Goal: Task Accomplishment & Management: Manage account settings

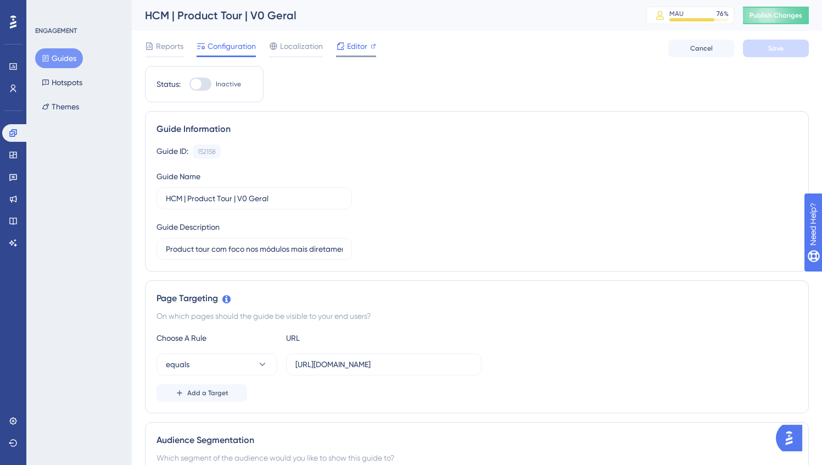
click at [365, 41] on span "Editor" at bounding box center [357, 46] width 20 height 13
click at [12, 177] on icon at bounding box center [13, 177] width 8 height 7
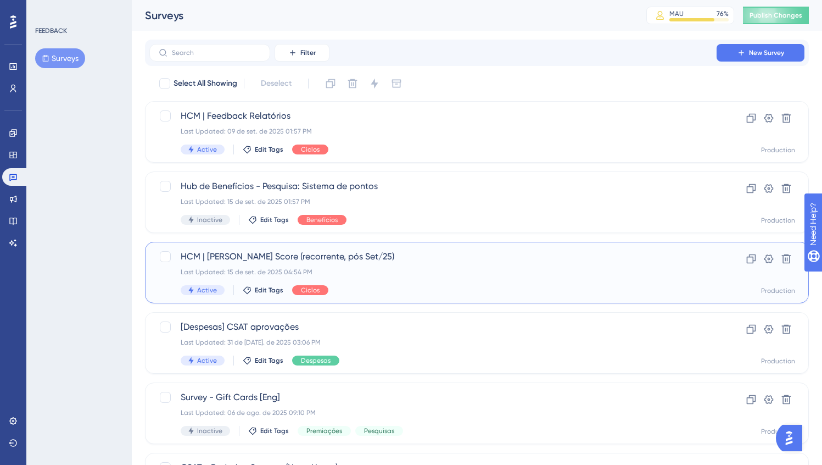
click at [351, 267] on div "Last Updated: 15 de set. de 2025 04:54 PM" at bounding box center [433, 271] width 505 height 9
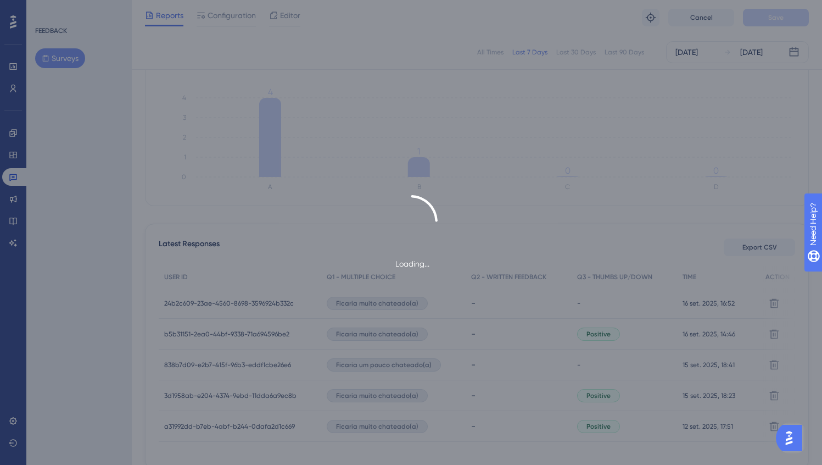
scroll to position [3, 0]
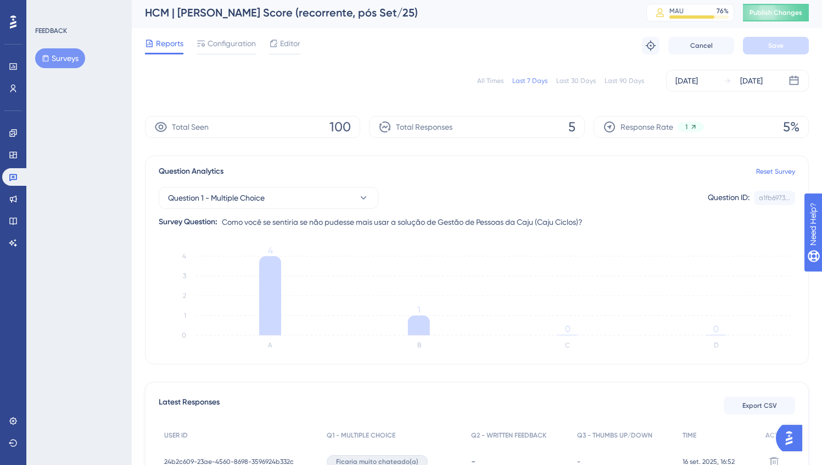
click at [49, 61] on button "Surveys" at bounding box center [60, 58] width 50 height 20
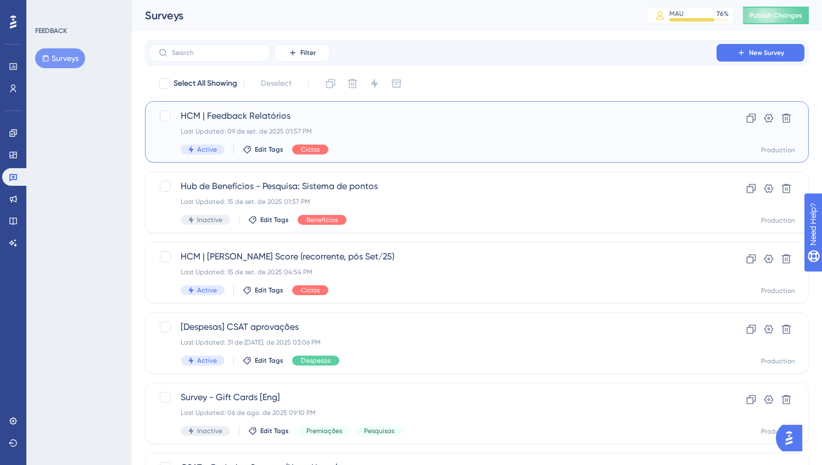
click at [245, 122] on div "HCM | Feedback Relatórios Last Updated: 09 de set. de 2025 01:57 PM Active Edit…" at bounding box center [433, 131] width 505 height 45
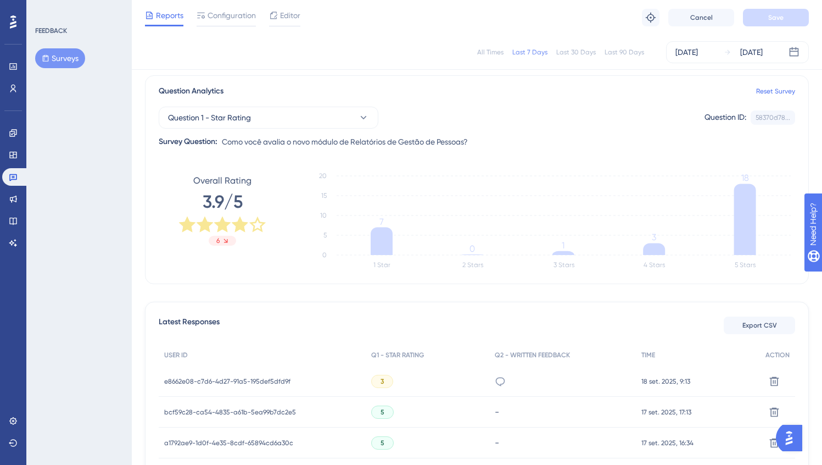
scroll to position [229, 0]
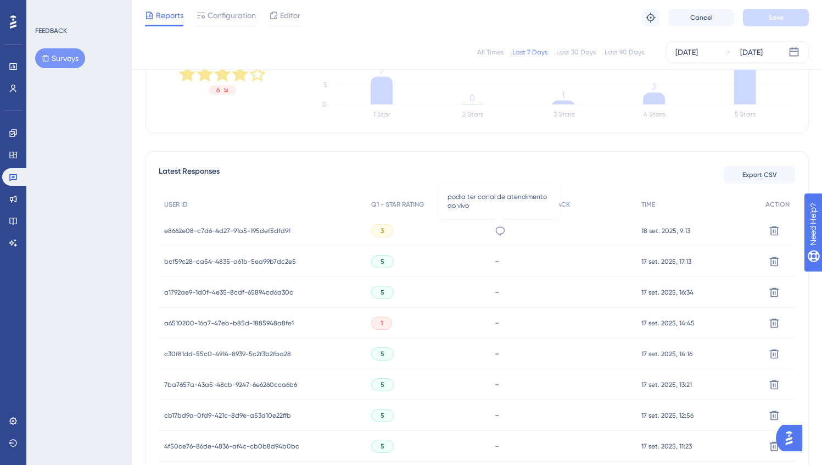
click at [500, 232] on icon at bounding box center [500, 230] width 11 height 11
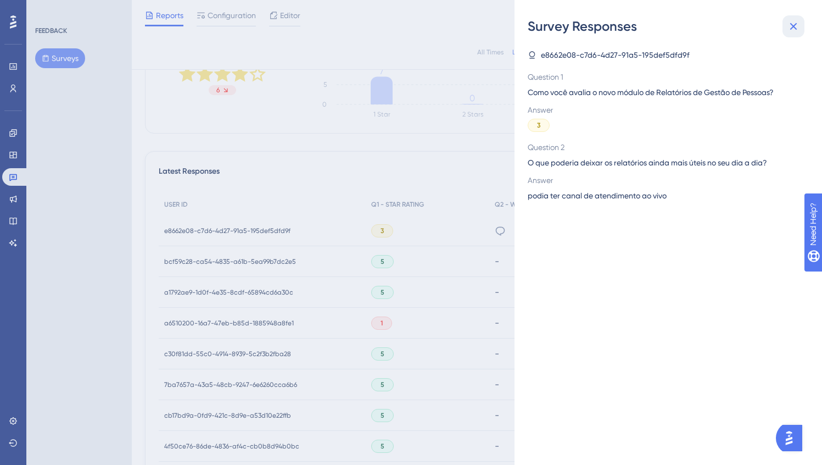
click at [794, 25] on icon at bounding box center [793, 26] width 7 height 7
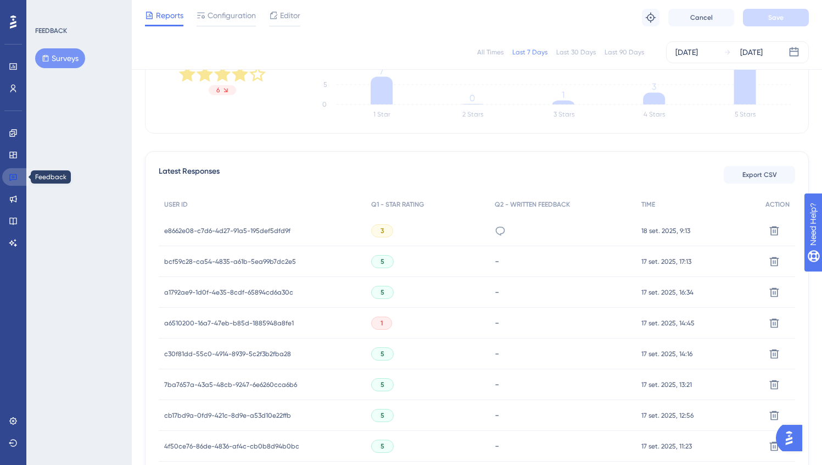
click at [17, 176] on icon at bounding box center [13, 176] width 9 height 9
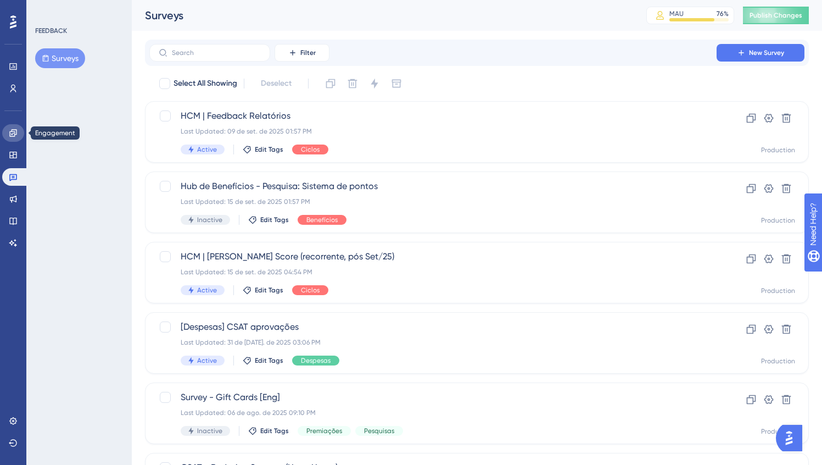
click at [10, 132] on icon at bounding box center [13, 133] width 9 height 9
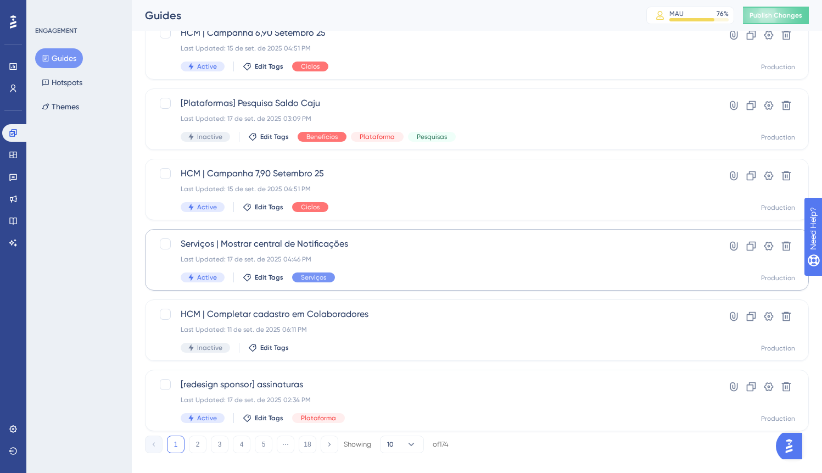
scroll to position [379, 0]
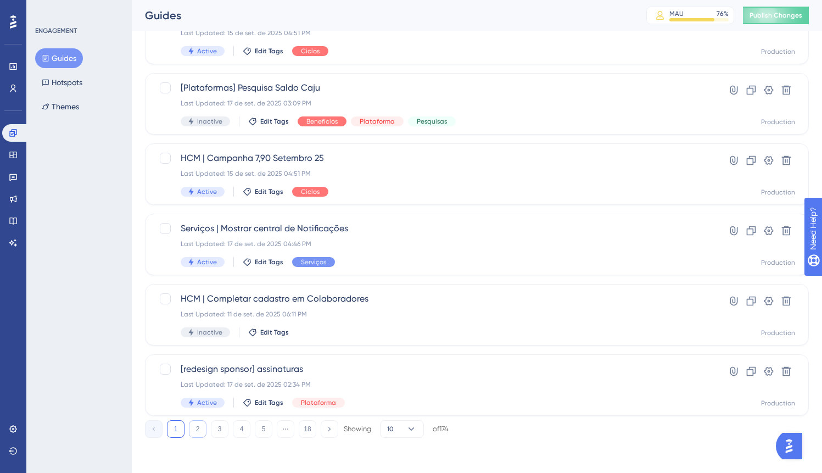
click at [201, 431] on button "2" at bounding box center [198, 429] width 18 height 18
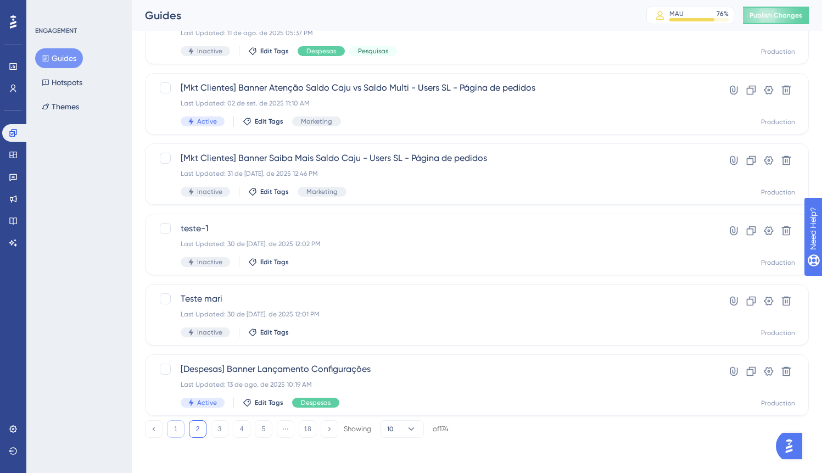
click at [179, 428] on button "1" at bounding box center [176, 429] width 18 height 18
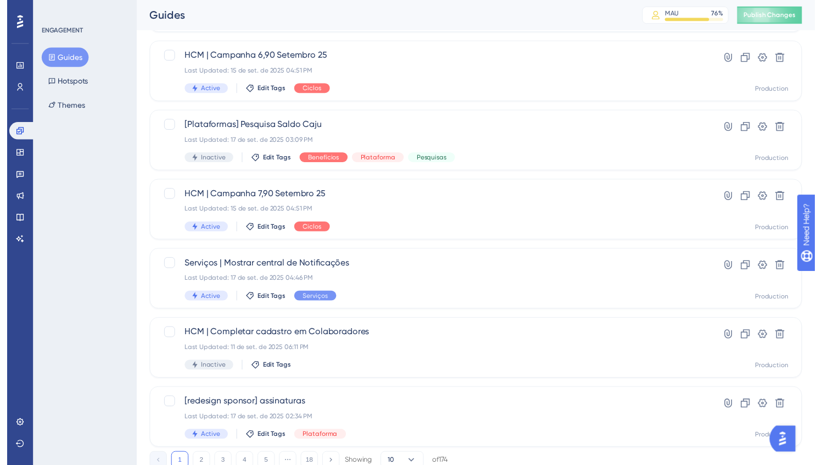
scroll to position [0, 0]
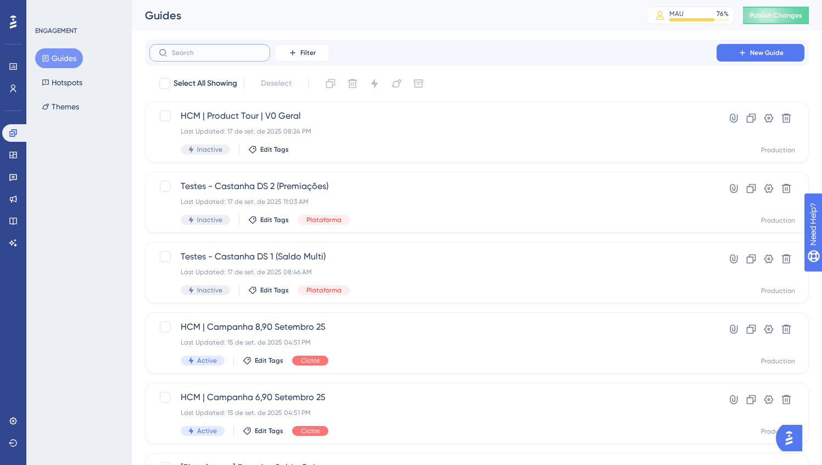
click at [219, 51] on input "text" at bounding box center [216, 53] width 89 height 8
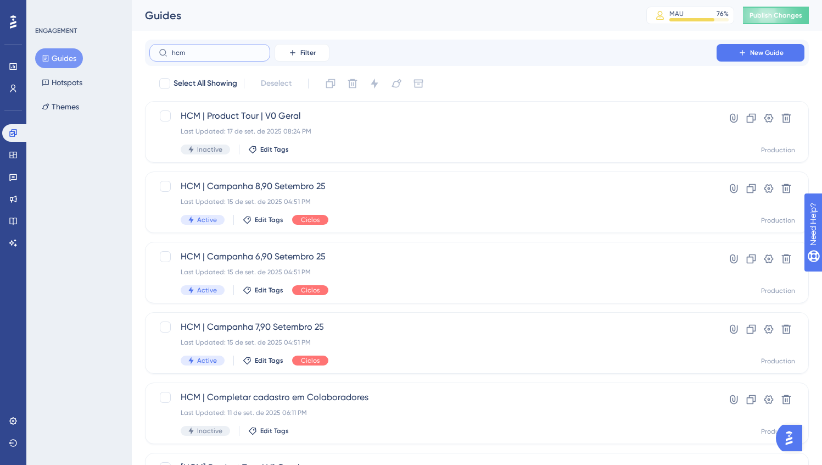
type input "hcm"
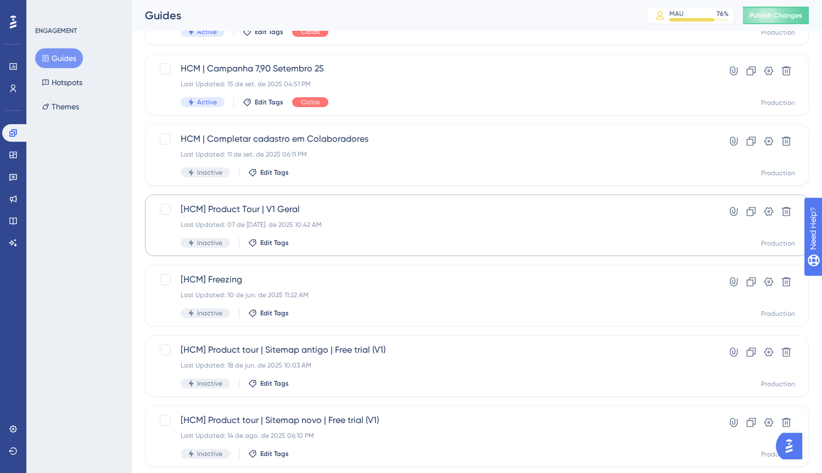
scroll to position [379, 0]
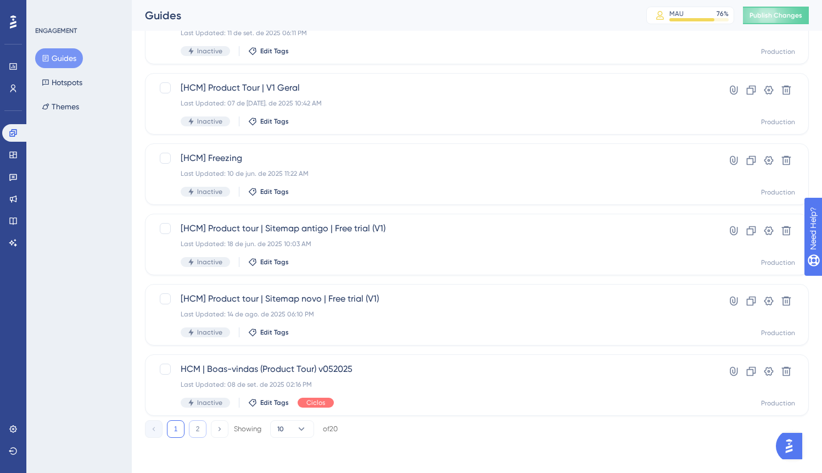
click at [197, 431] on button "2" at bounding box center [198, 429] width 18 height 18
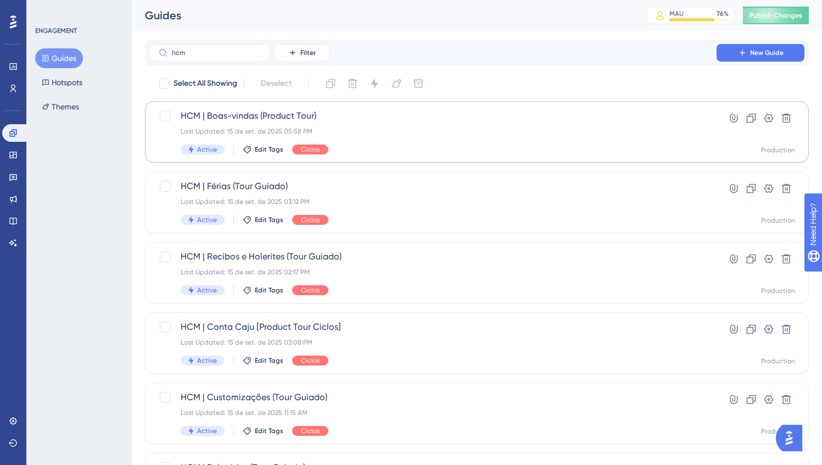
scroll to position [0, 0]
click at [260, 121] on span "HCM | Boas-vindas (Product Tour)" at bounding box center [433, 115] width 505 height 13
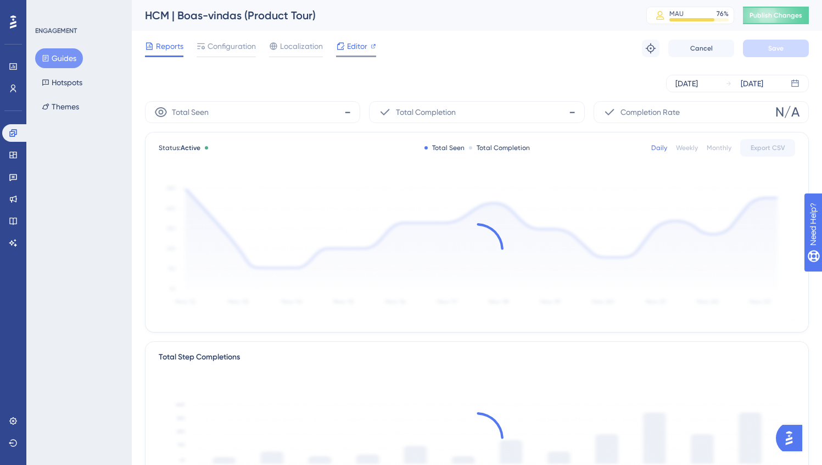
click at [358, 51] on span "Editor" at bounding box center [357, 46] width 20 height 13
click at [63, 55] on button "Guides" at bounding box center [59, 58] width 48 height 20
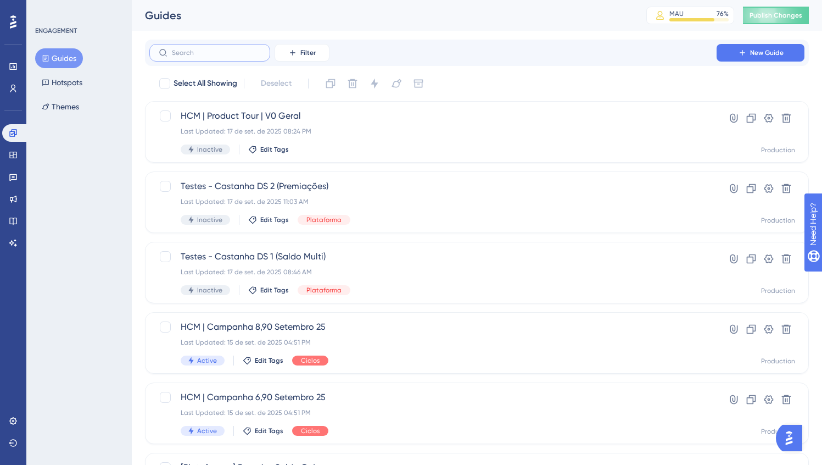
click at [244, 50] on input "text" at bounding box center [216, 53] width 89 height 8
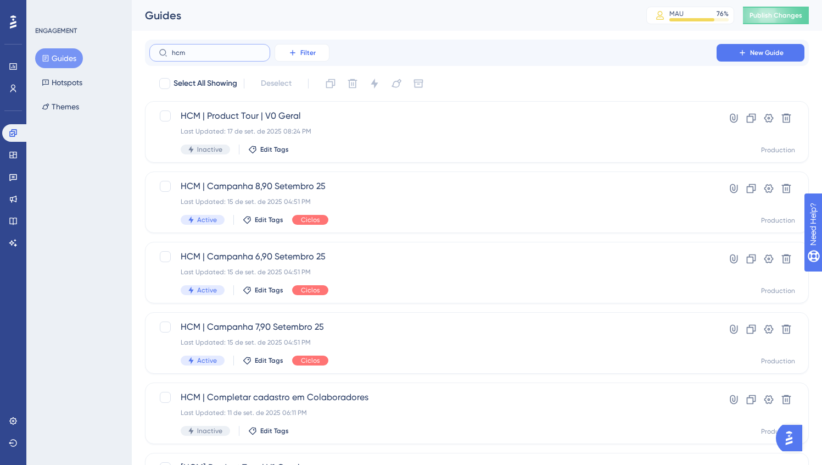
type input "hcm"
click at [287, 44] on button "Filter" at bounding box center [302, 53] width 55 height 18
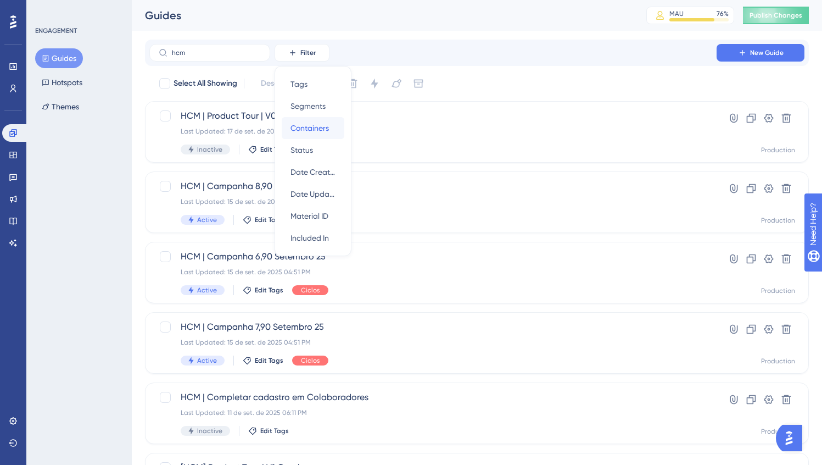
click at [300, 138] on div "Containers Containers" at bounding box center [313, 128] width 45 height 22
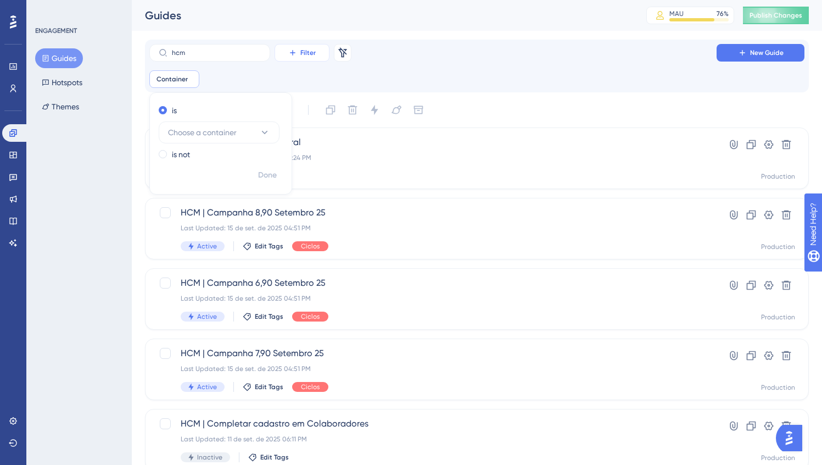
click at [310, 51] on span "Filter" at bounding box center [307, 52] width 15 height 9
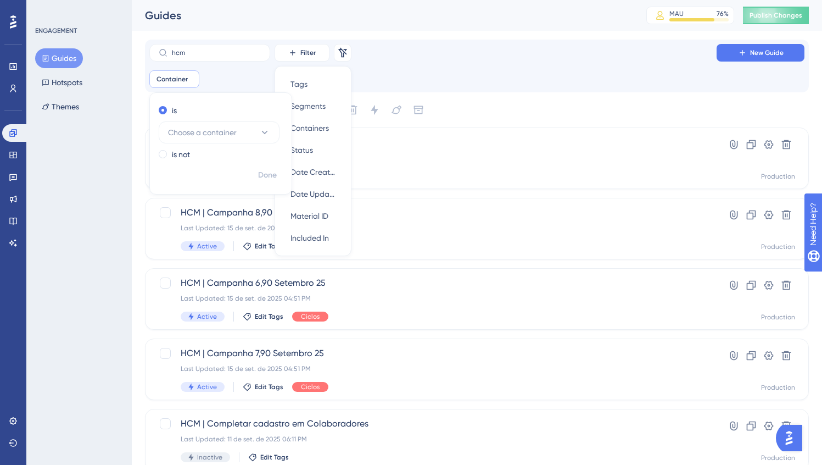
click at [355, 51] on div "hcm Filter Tags Tags Segments Segments Containers Containers Status Status Date…" at bounding box center [252, 53] width 207 height 18
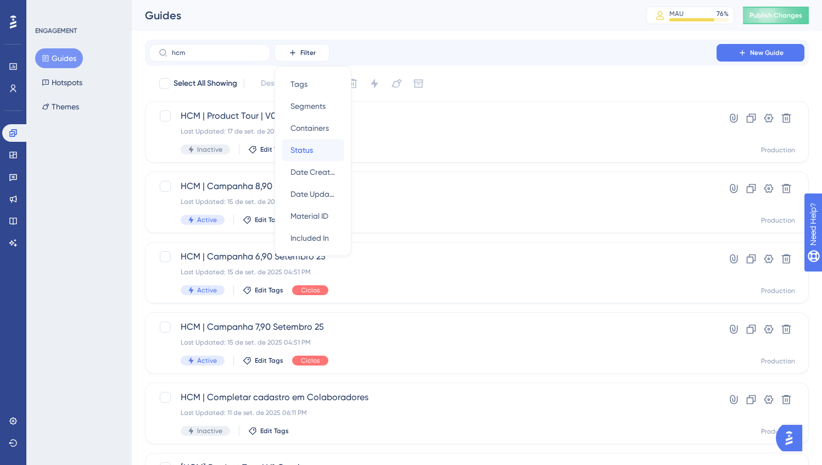
click at [315, 145] on div "Status Status" at bounding box center [313, 150] width 45 height 22
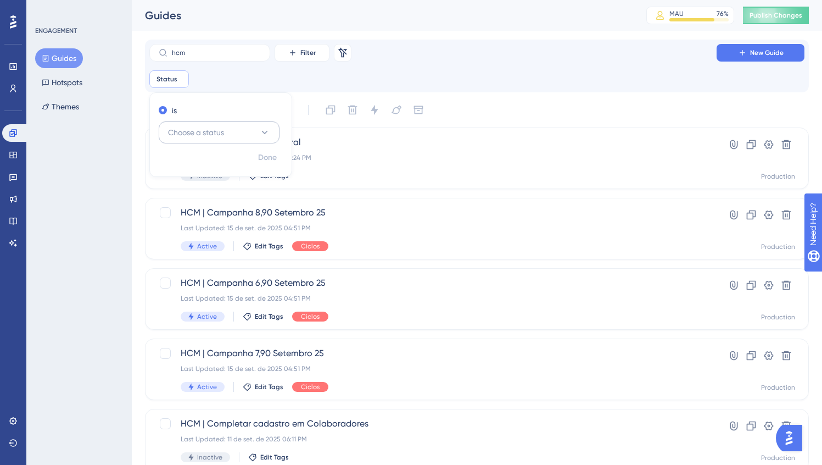
click at [198, 132] on span "Choose a status" at bounding box center [196, 132] width 56 height 13
click at [203, 166] on div "Active Active" at bounding box center [219, 166] width 89 height 22
click at [586, 81] on div "Status is Active Active Remove is Active Done" at bounding box center [476, 79] width 655 height 18
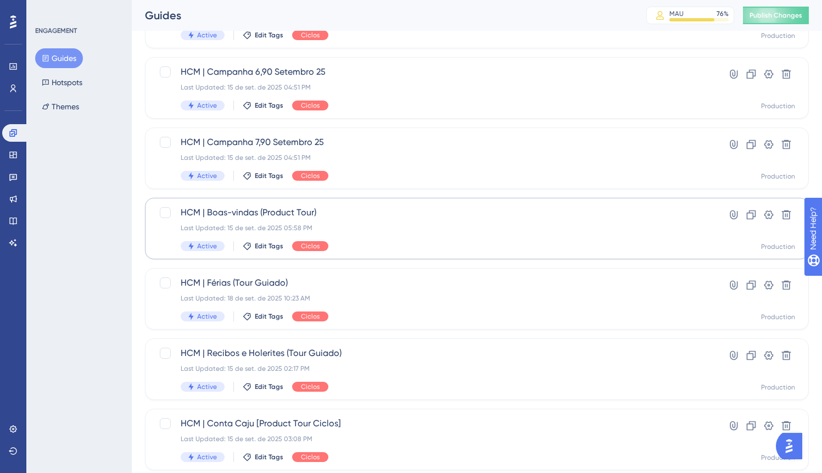
scroll to position [154, 0]
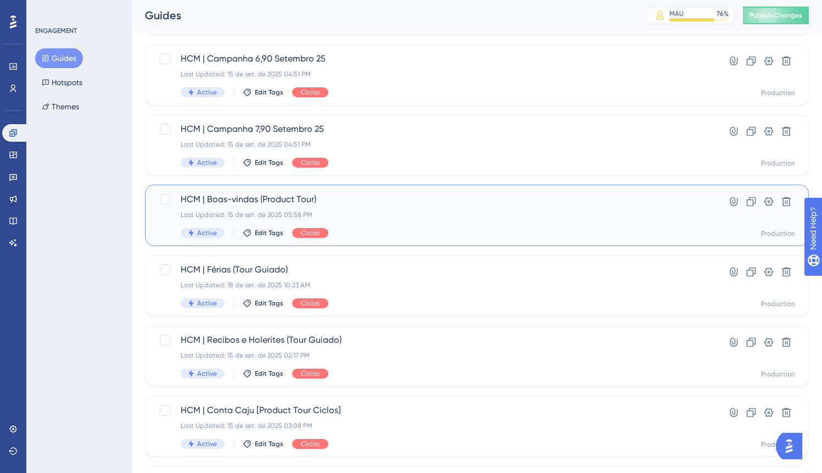
click at [360, 207] on div "HCM | Boas-vindas (Product Tour) Last Updated: 15 de set. de 2025 05:58 PM Acti…" at bounding box center [433, 215] width 505 height 45
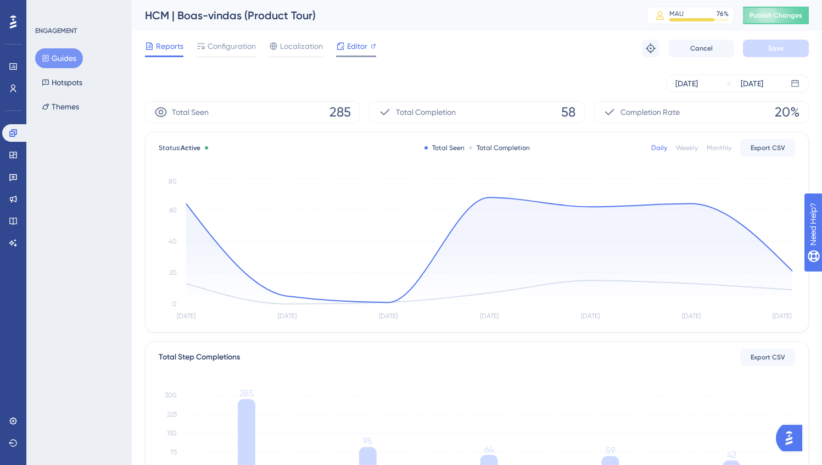
click at [349, 44] on span "Editor" at bounding box center [357, 46] width 20 height 13
click at [66, 64] on button "Guides" at bounding box center [59, 58] width 48 height 20
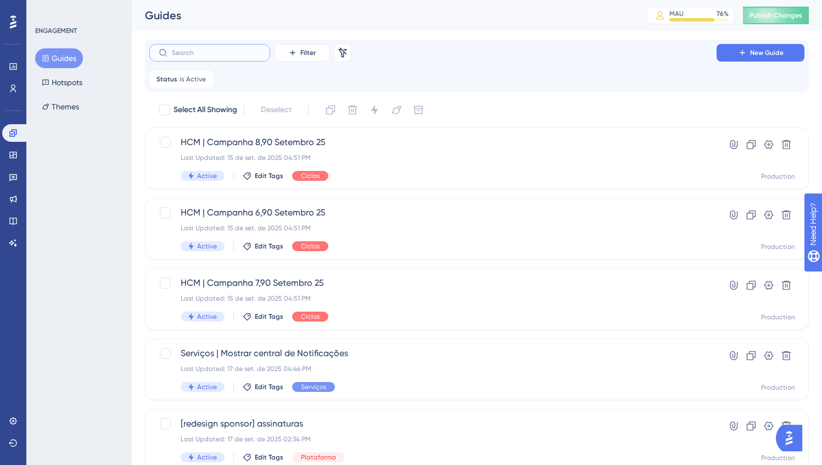
click at [210, 52] on input "text" at bounding box center [216, 53] width 89 height 8
type input "hcm | p"
checkbox input "true"
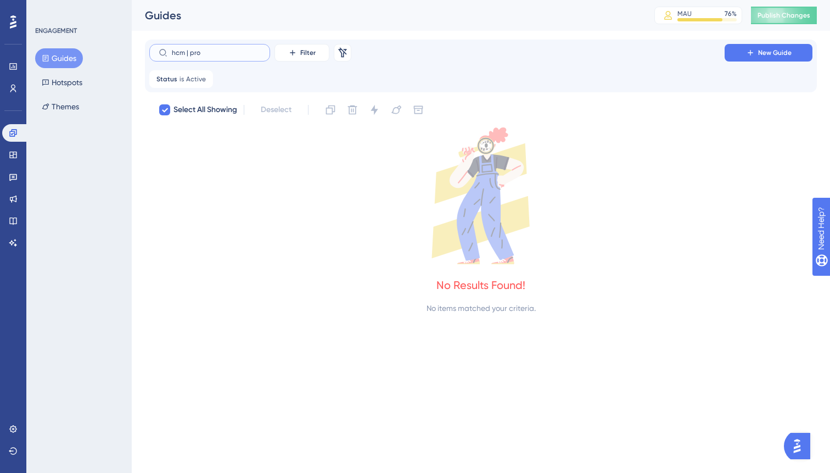
type input "hcm | prod"
checkbox input "false"
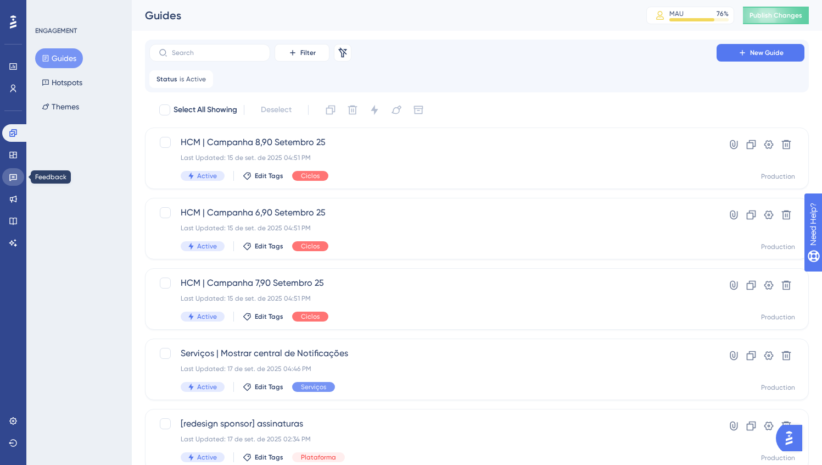
click at [7, 177] on link at bounding box center [13, 177] width 22 height 18
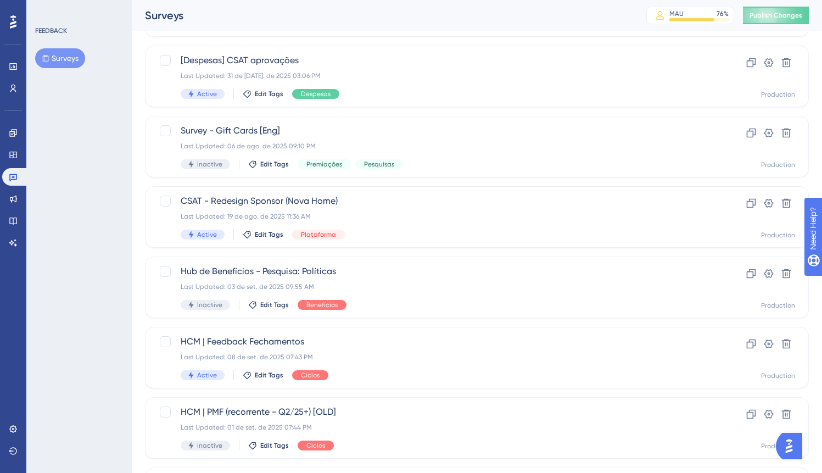
scroll to position [349, 0]
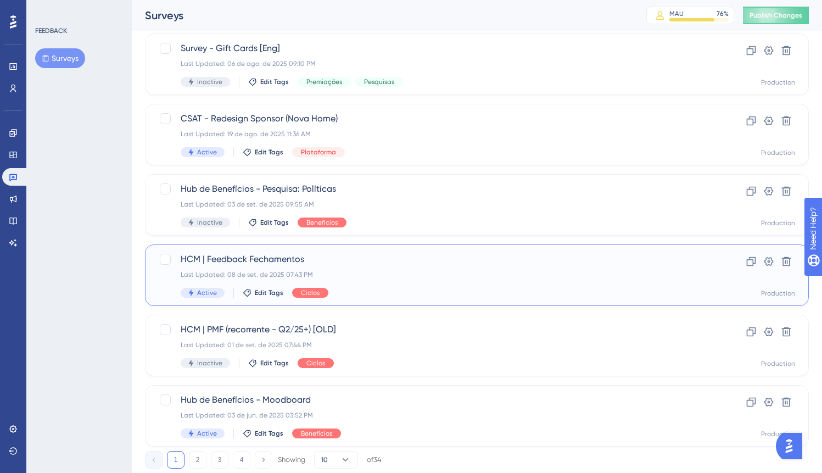
click at [398, 255] on span "HCM | Feedback Fechamentos" at bounding box center [433, 259] width 505 height 13
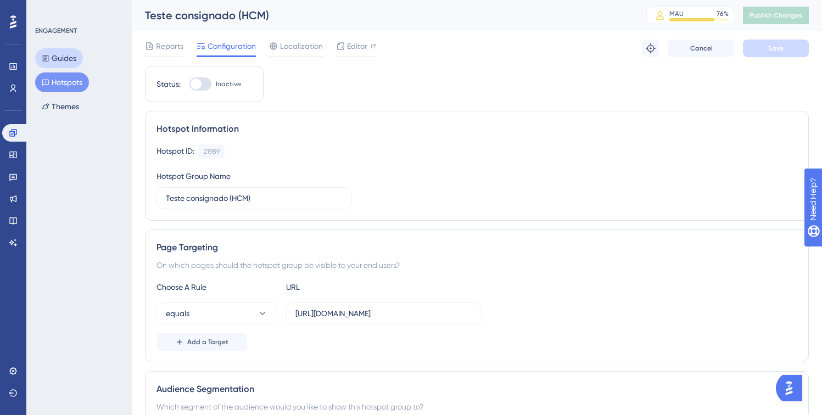
click at [60, 61] on button "Guides" at bounding box center [59, 58] width 48 height 20
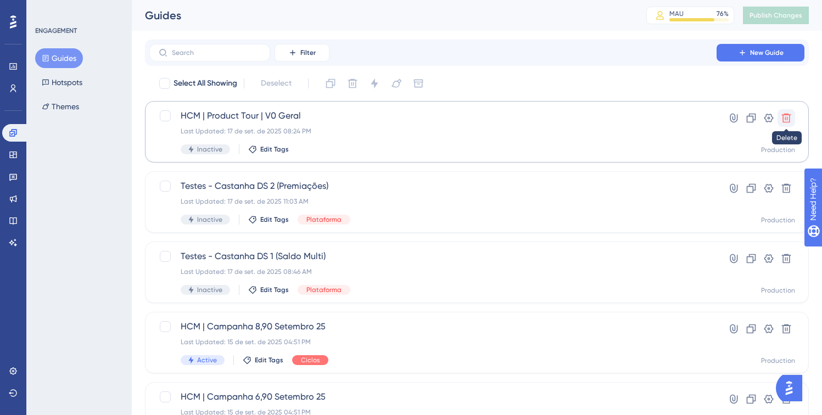
click at [787, 119] on icon at bounding box center [786, 118] width 9 height 9
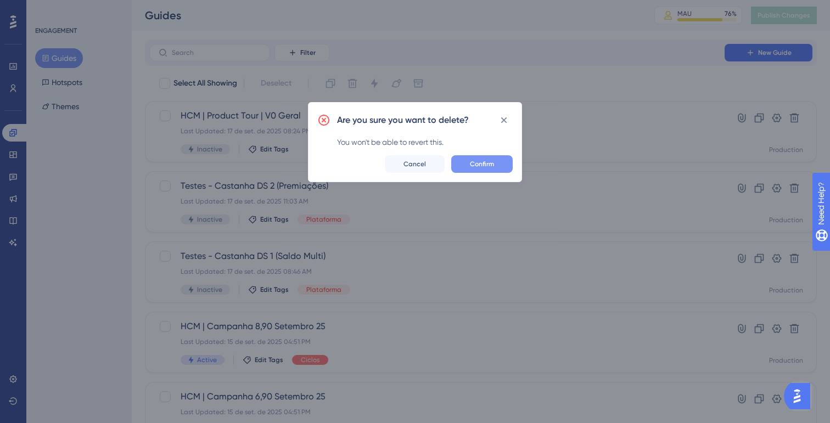
click at [475, 163] on span "Confirm" at bounding box center [482, 164] width 24 height 9
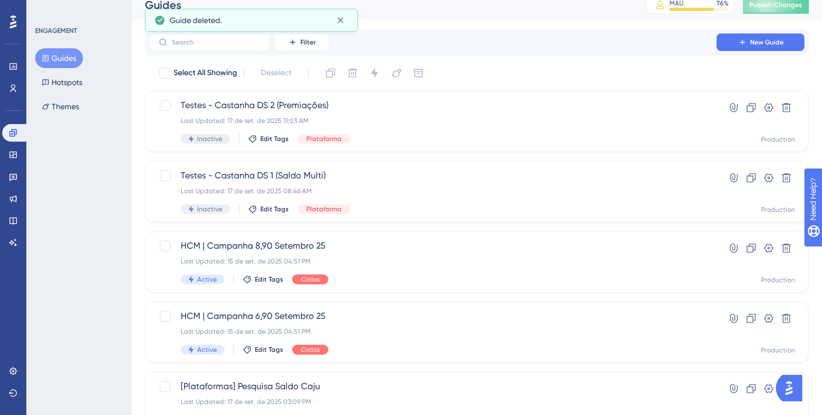
scroll to position [14, 0]
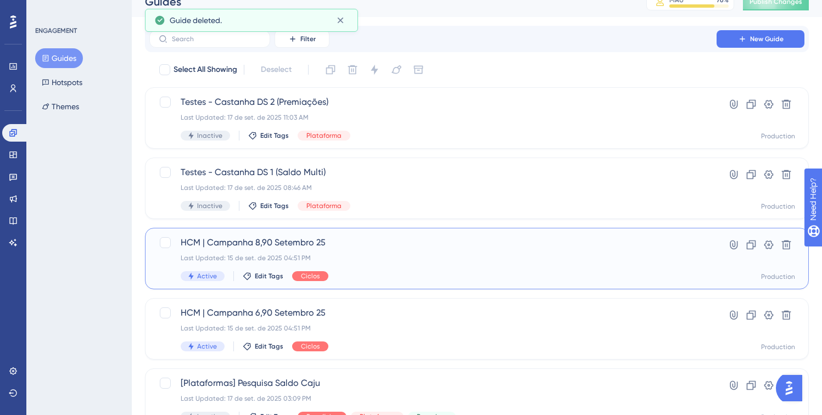
click at [415, 256] on div "Last Updated: 15 de set. de 2025 04:51 PM" at bounding box center [433, 258] width 505 height 9
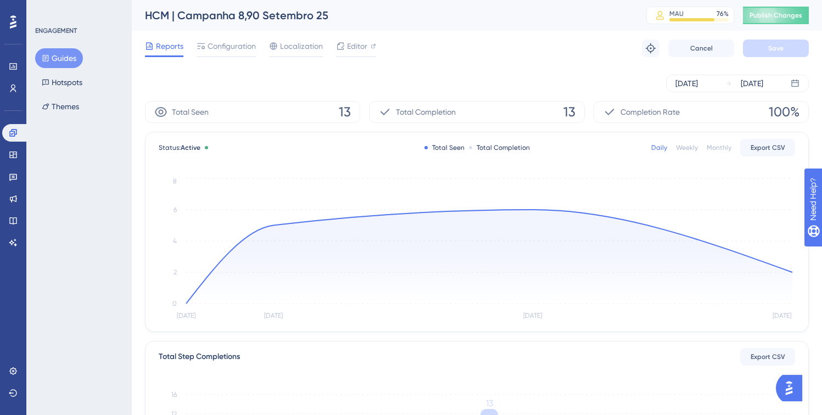
click at [69, 64] on button "Guides" at bounding box center [59, 58] width 48 height 20
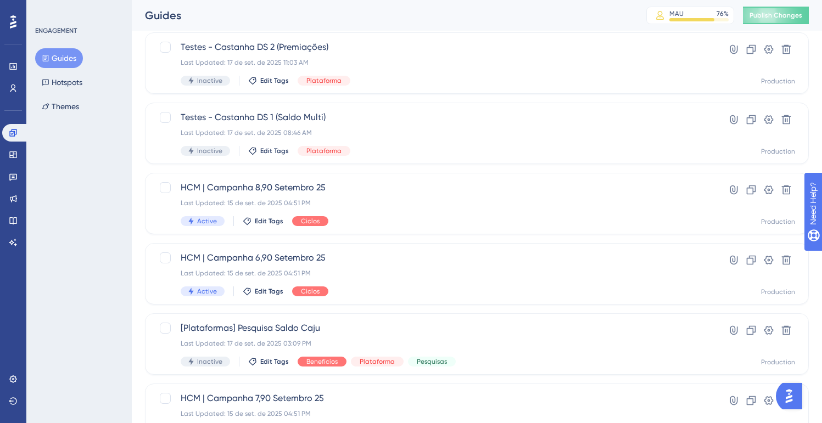
scroll to position [69, 0]
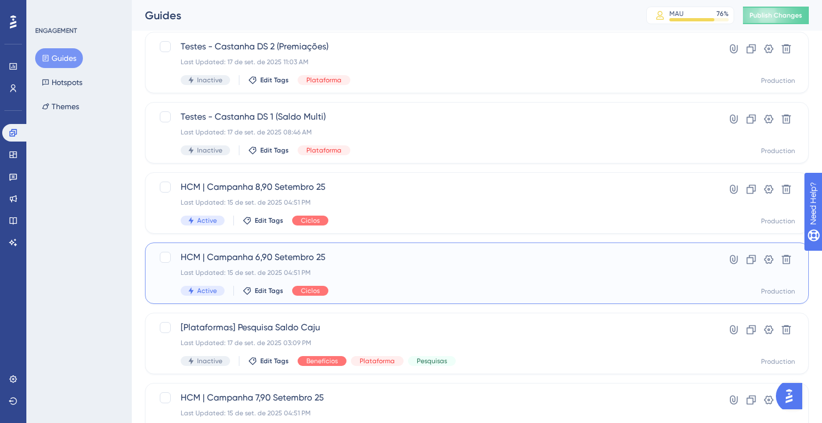
click at [364, 269] on div "Last Updated: 15 de set. de 2025 04:51 PM" at bounding box center [433, 273] width 505 height 9
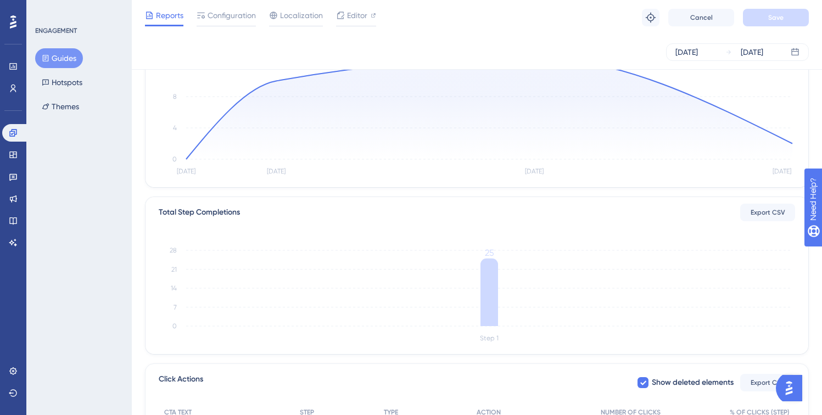
scroll to position [281, 0]
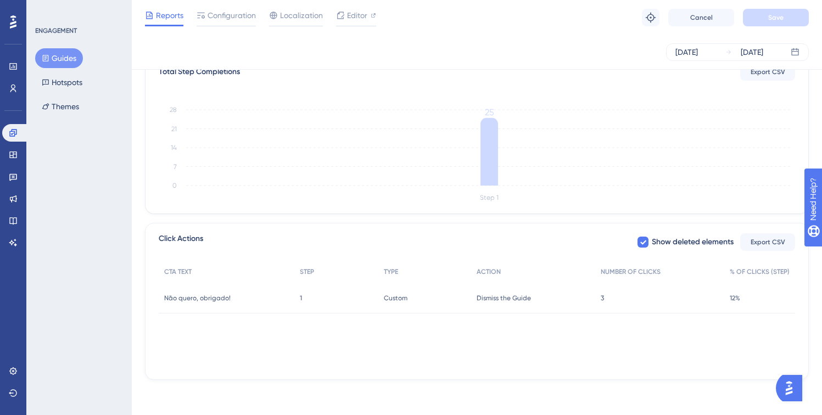
click at [63, 58] on button "Guides" at bounding box center [59, 58] width 48 height 20
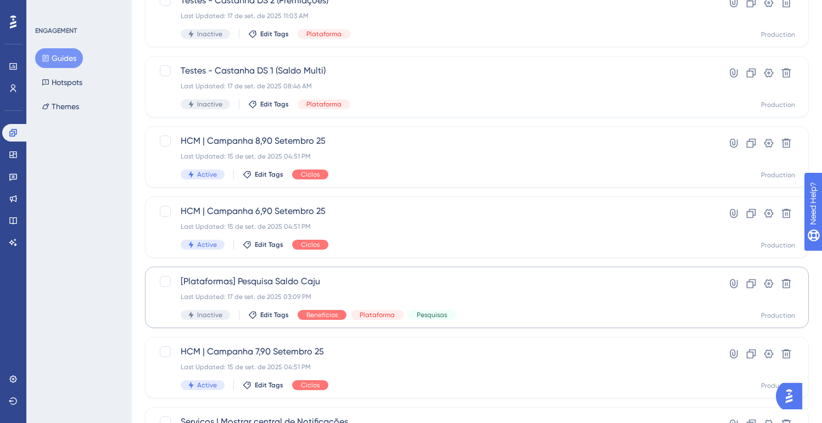
scroll to position [163, 0]
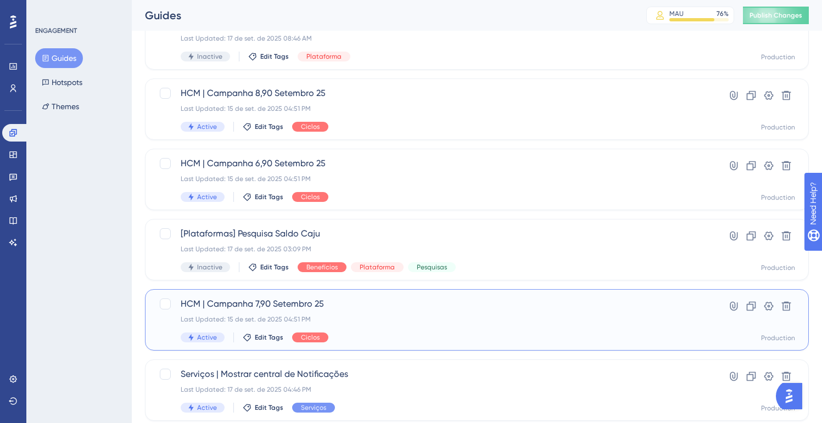
click at [425, 304] on span "HCM | Campanha 7,90 Setembro 25" at bounding box center [433, 304] width 505 height 13
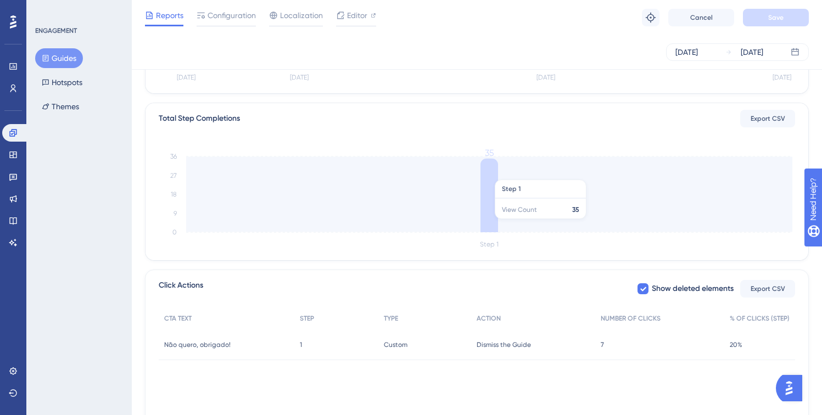
scroll to position [281, 0]
